Goal: Task Accomplishment & Management: Use online tool/utility

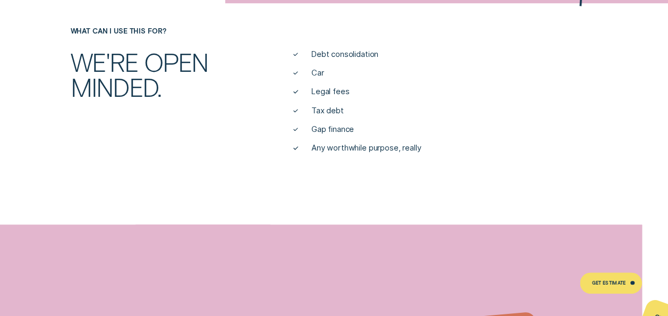
scroll to position [440, 0]
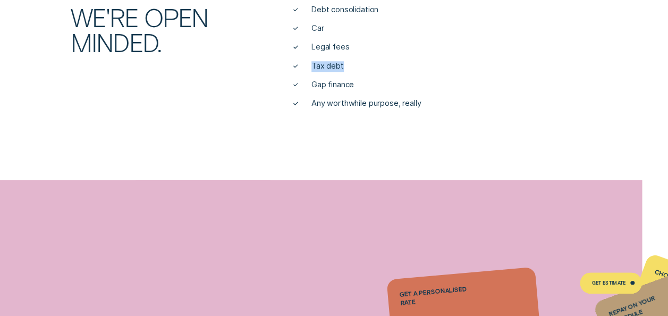
drag, startPoint x: 666, startPoint y: 48, endPoint x: 667, endPoint y: 55, distance: 6.9
click at [667, 55] on div "What can I use this for? We're open minded. Debt consolidation Car Legal fees T…" at bounding box center [334, 45] width 668 height 126
drag, startPoint x: 667, startPoint y: 55, endPoint x: 617, endPoint y: 64, distance: 50.1
click at [617, 64] on div "We're open minded. Debt consolidation Car Legal fees Tax debt Gap finance Any w…" at bounding box center [334, 57] width 624 height 105
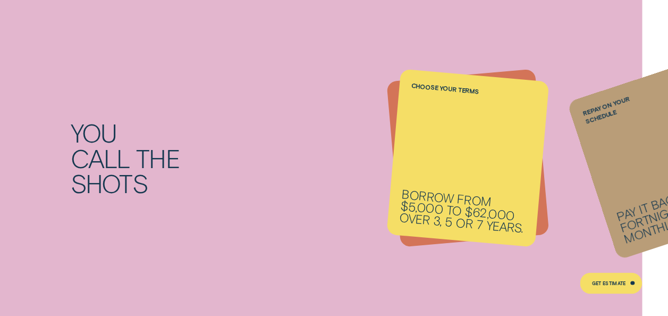
scroll to position [759, 0]
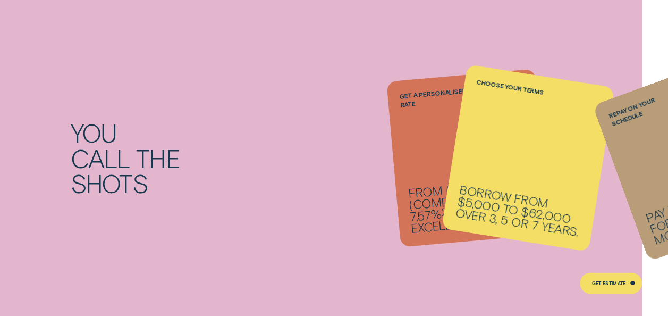
click at [432, 111] on li "Repay on your schedule Pay it back weekly, fortnightly or monthly." at bounding box center [467, 158] width 149 height 166
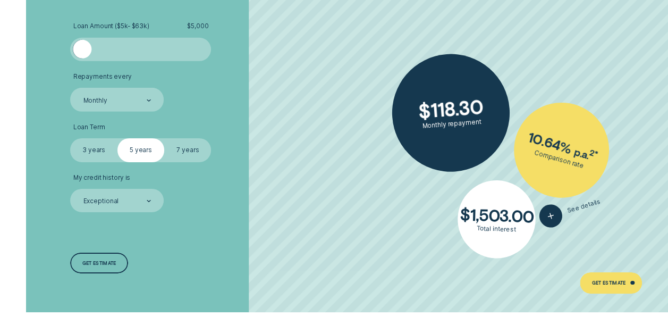
scroll to position [1627, 0]
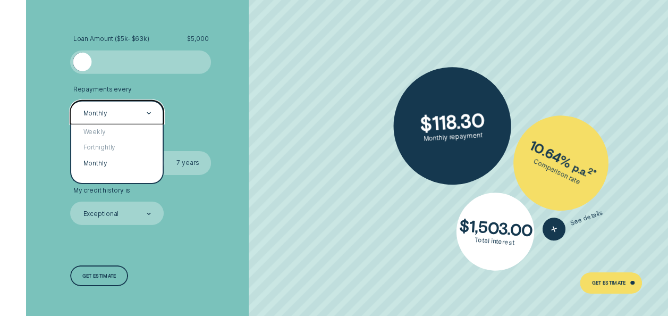
click at [141, 111] on div "Monthly" at bounding box center [116, 112] width 69 height 9
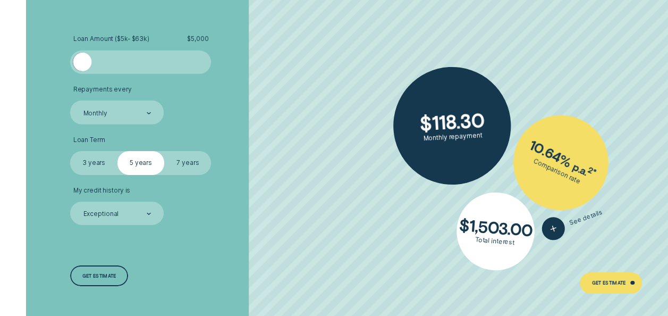
click at [192, 109] on li "Repayments every Monthly" at bounding box center [177, 105] width 215 height 39
click at [86, 163] on label "3 years" at bounding box center [93, 162] width 47 height 23
click at [70, 151] on input "3 years" at bounding box center [70, 151] width 0 height 0
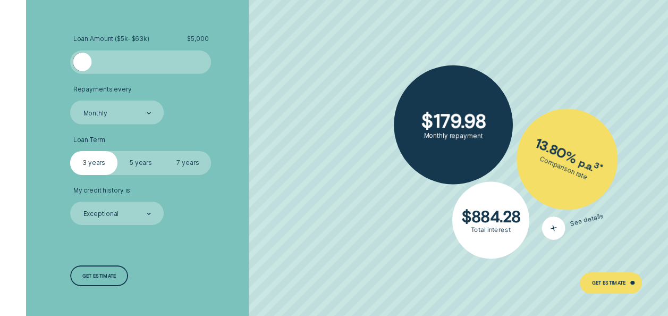
click at [561, 232] on div "button" at bounding box center [553, 228] width 29 height 29
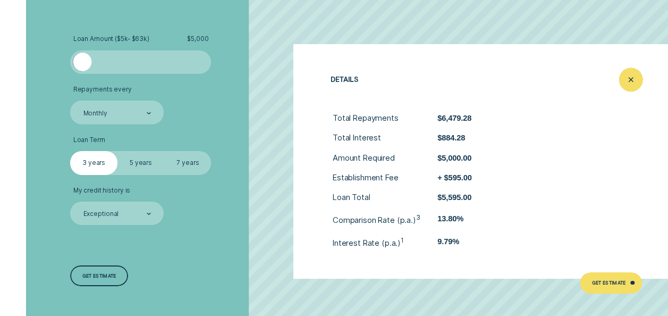
click at [633, 83] on icon "Close loan details" at bounding box center [631, 79] width 12 height 16
